Goal: Find contact information: Find contact information

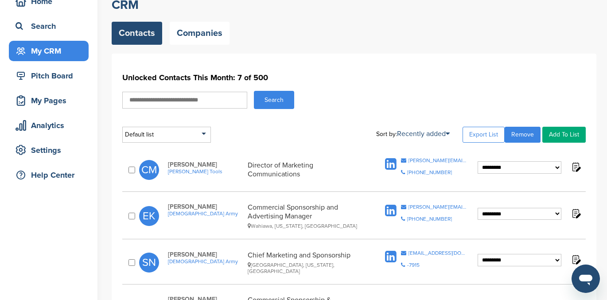
scroll to position [44, 0]
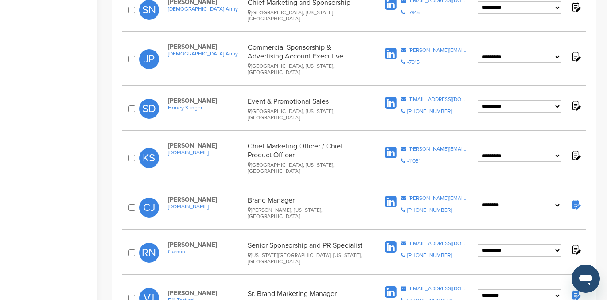
scroll to position [301, 0]
click at [576, 198] on img at bounding box center [575, 203] width 11 height 11
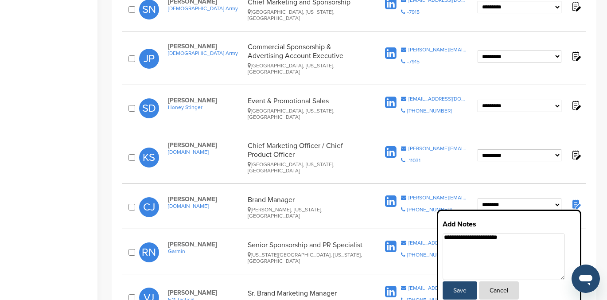
click at [504, 281] on button "Cancel" at bounding box center [499, 290] width 40 height 18
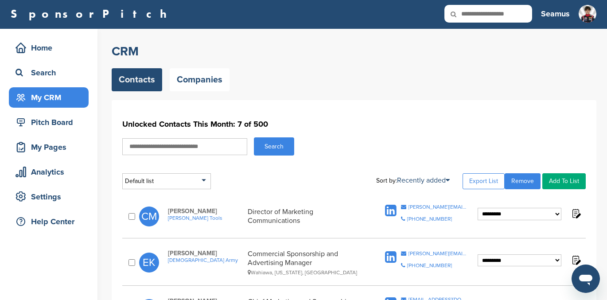
scroll to position [0, 0]
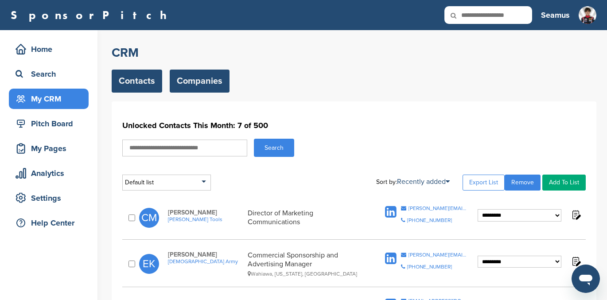
click at [189, 84] on link "Companies" at bounding box center [200, 81] width 60 height 23
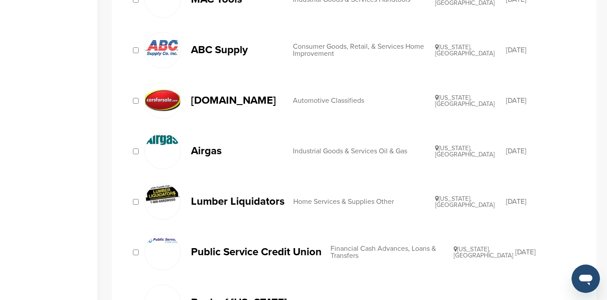
scroll to position [530, 0]
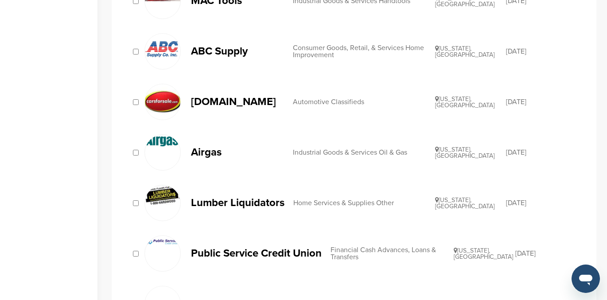
click at [318, 150] on div "Industrial Goods & Services Oil & Gas" at bounding box center [364, 152] width 142 height 7
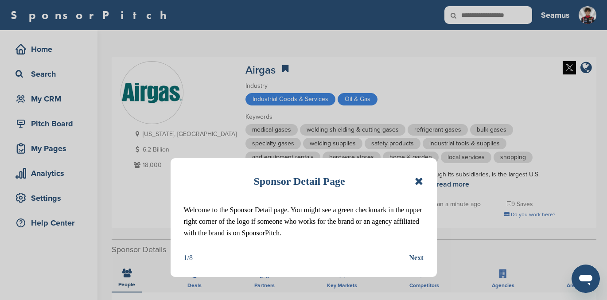
click at [418, 180] on icon at bounding box center [419, 181] width 8 height 11
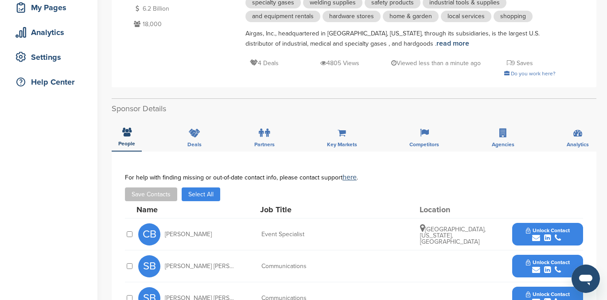
scroll to position [140, 0]
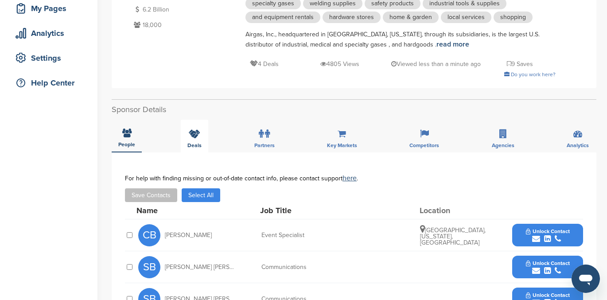
click at [196, 133] on icon at bounding box center [195, 133] width 12 height 9
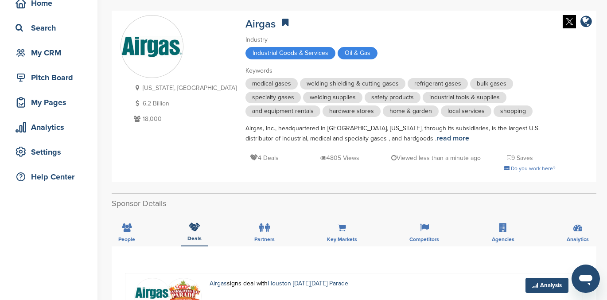
scroll to position [35, 0]
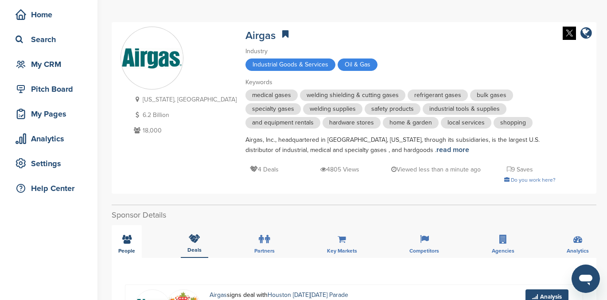
click at [125, 240] on icon at bounding box center [126, 239] width 9 height 9
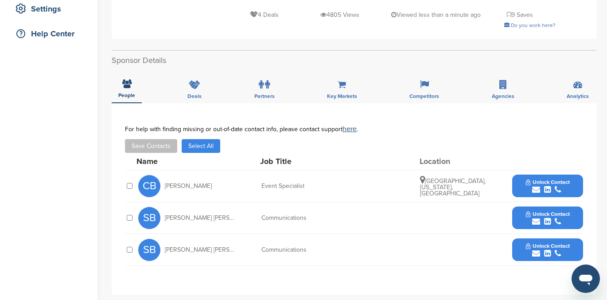
scroll to position [190, 0]
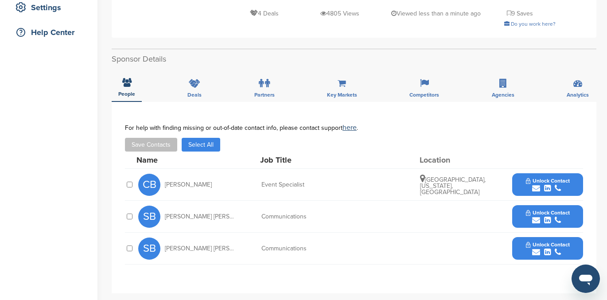
click at [556, 178] on span "Unlock Contact" at bounding box center [548, 181] width 44 height 6
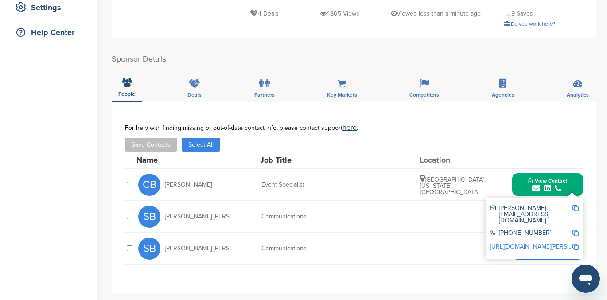
click at [540, 243] on link "http://www.linkedin.com/in/carla-benckert-a92877301" at bounding box center [544, 247] width 108 height 8
click at [588, 142] on div "**********" at bounding box center [354, 197] width 485 height 191
click at [542, 186] on div "submit" at bounding box center [547, 188] width 39 height 8
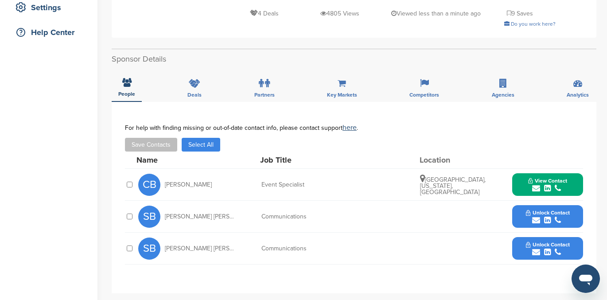
click at [533, 213] on span "Unlock Contact" at bounding box center [548, 213] width 44 height 6
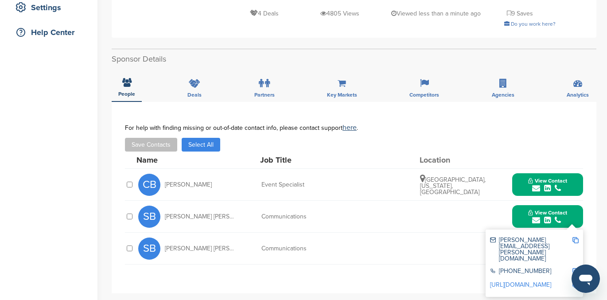
click at [530, 281] on link "http://www.linkedin.com/in/sarahstocktonbrown" at bounding box center [520, 285] width 61 height 8
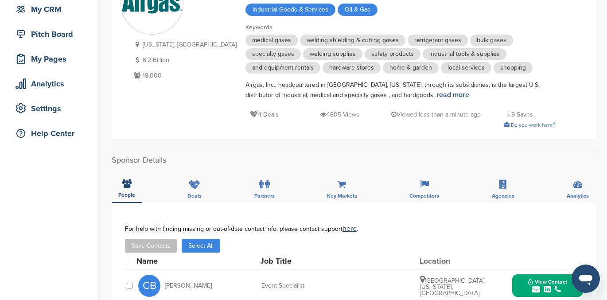
scroll to position [0, 0]
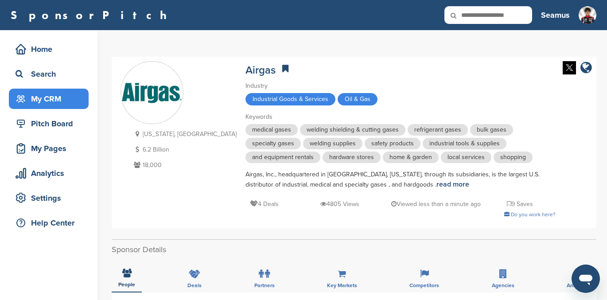
click at [54, 99] on div "My CRM" at bounding box center [50, 99] width 75 height 16
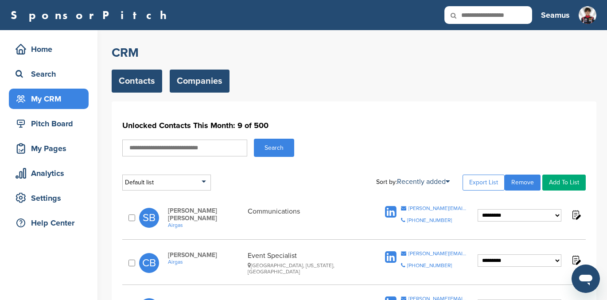
click at [209, 84] on link "Companies" at bounding box center [200, 81] width 60 height 23
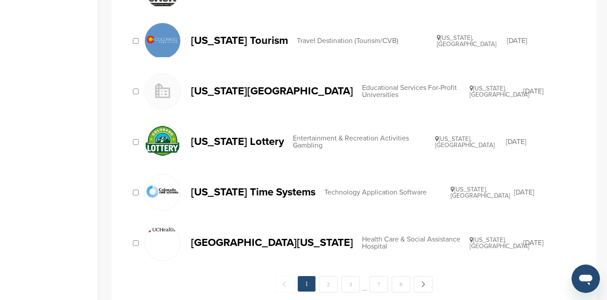
scroll to position [934, 0]
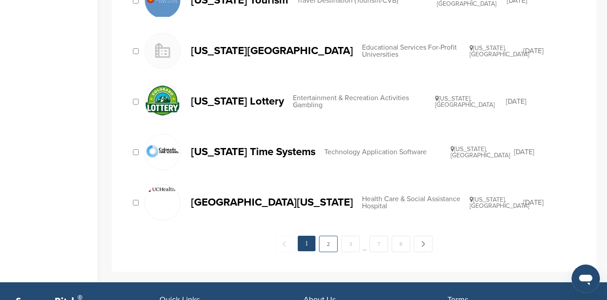
click at [325, 243] on link "2" at bounding box center [328, 244] width 19 height 16
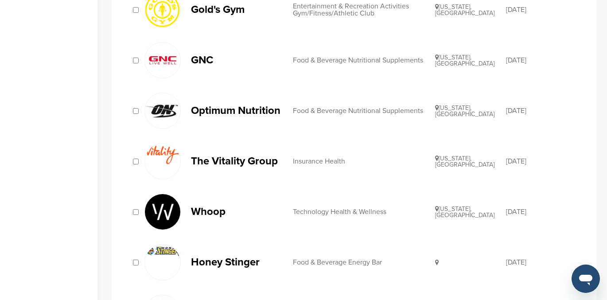
scroll to position [304, 0]
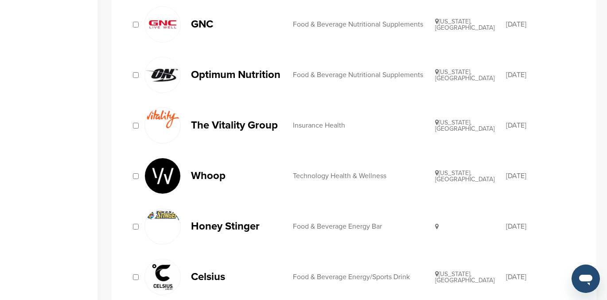
click at [311, 171] on link "Whoop Technology Health & Wellness [US_STATE], [GEOGRAPHIC_DATA] [DATE]" at bounding box center [360, 176] width 432 height 36
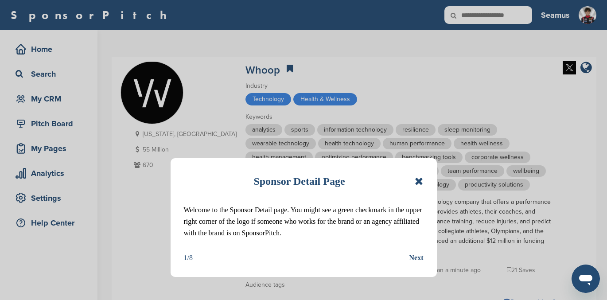
click at [417, 182] on icon at bounding box center [419, 181] width 8 height 11
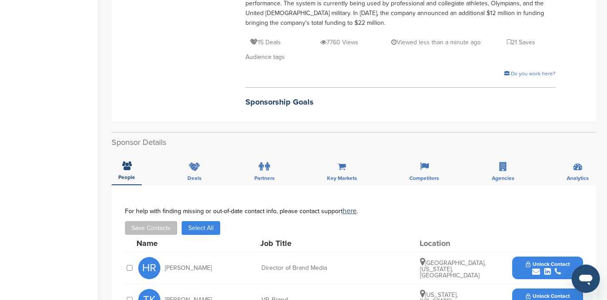
scroll to position [197, 0]
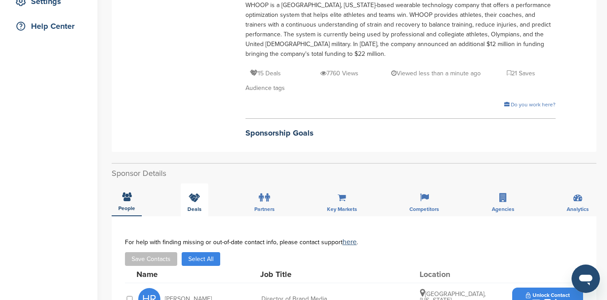
click at [193, 203] on div "Deals" at bounding box center [194, 199] width 27 height 33
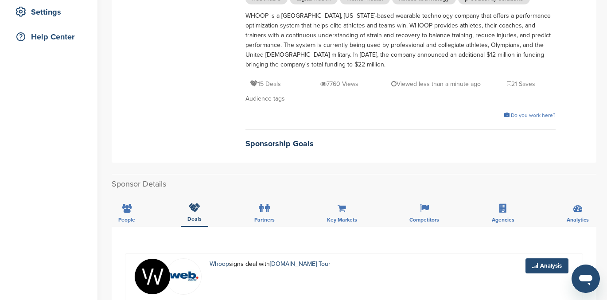
scroll to position [187, 0]
click at [132, 211] on div "People" at bounding box center [127, 209] width 30 height 33
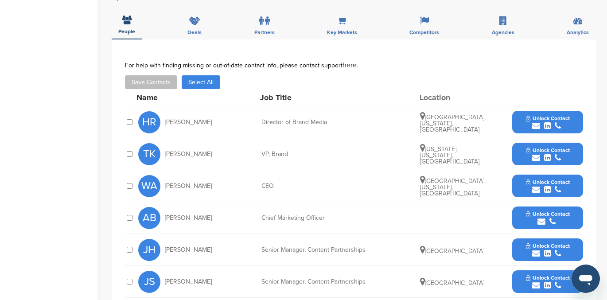
scroll to position [374, 0]
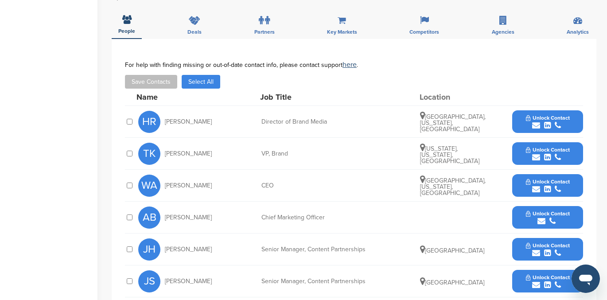
click at [540, 121] on span "Unlock Contact" at bounding box center [548, 118] width 44 height 6
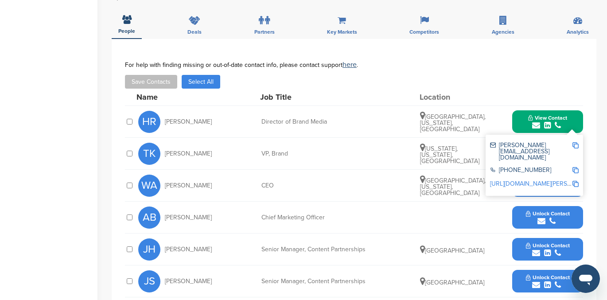
click at [531, 180] on link "[URL][DOMAIN_NAME][PERSON_NAME]" at bounding box center [544, 184] width 108 height 8
click at [534, 113] on button "View Contact" at bounding box center [547, 122] width 60 height 27
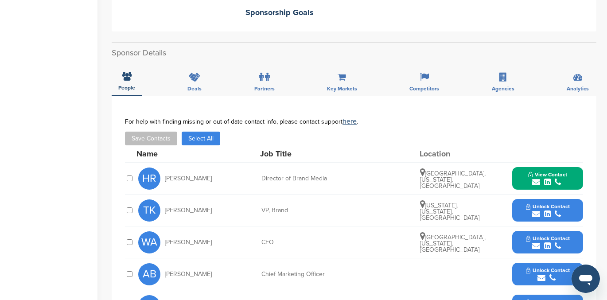
scroll to position [0, 0]
